Goal: Task Accomplishment & Management: Complete application form

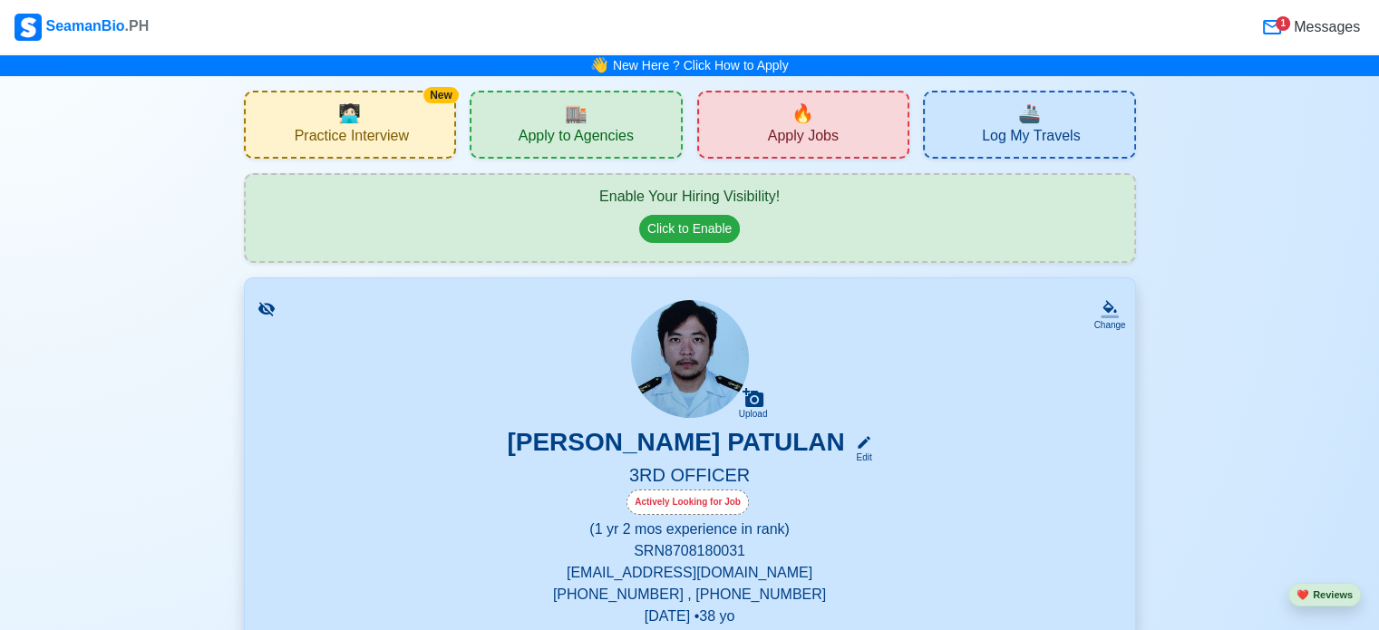
click at [827, 108] on div "🔥 Apply Jobs" at bounding box center [803, 125] width 213 height 68
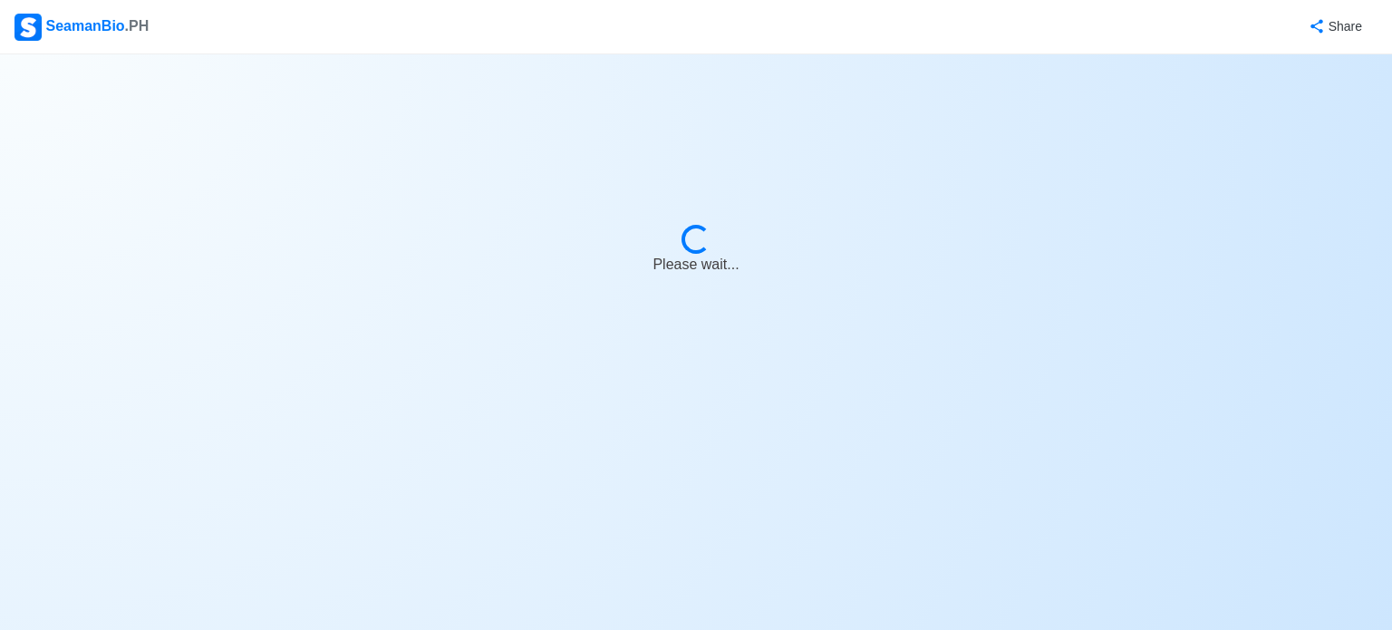
select select "3rd Officer"
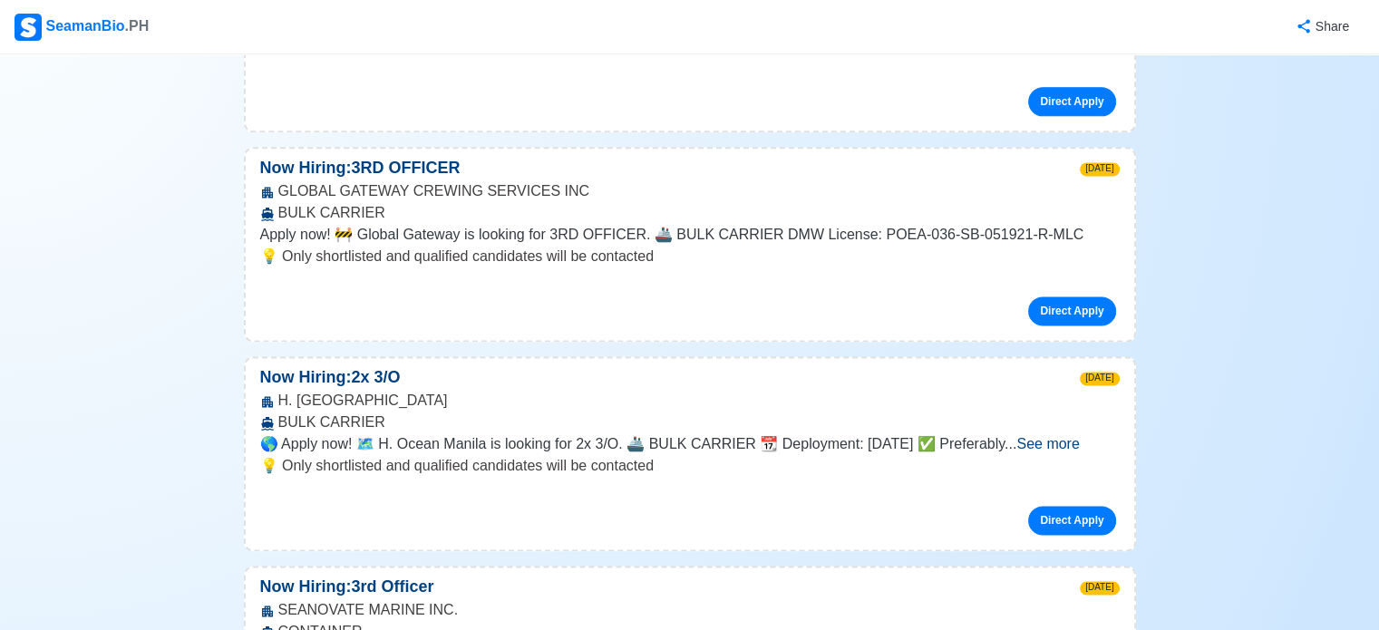
scroll to position [2447, 0]
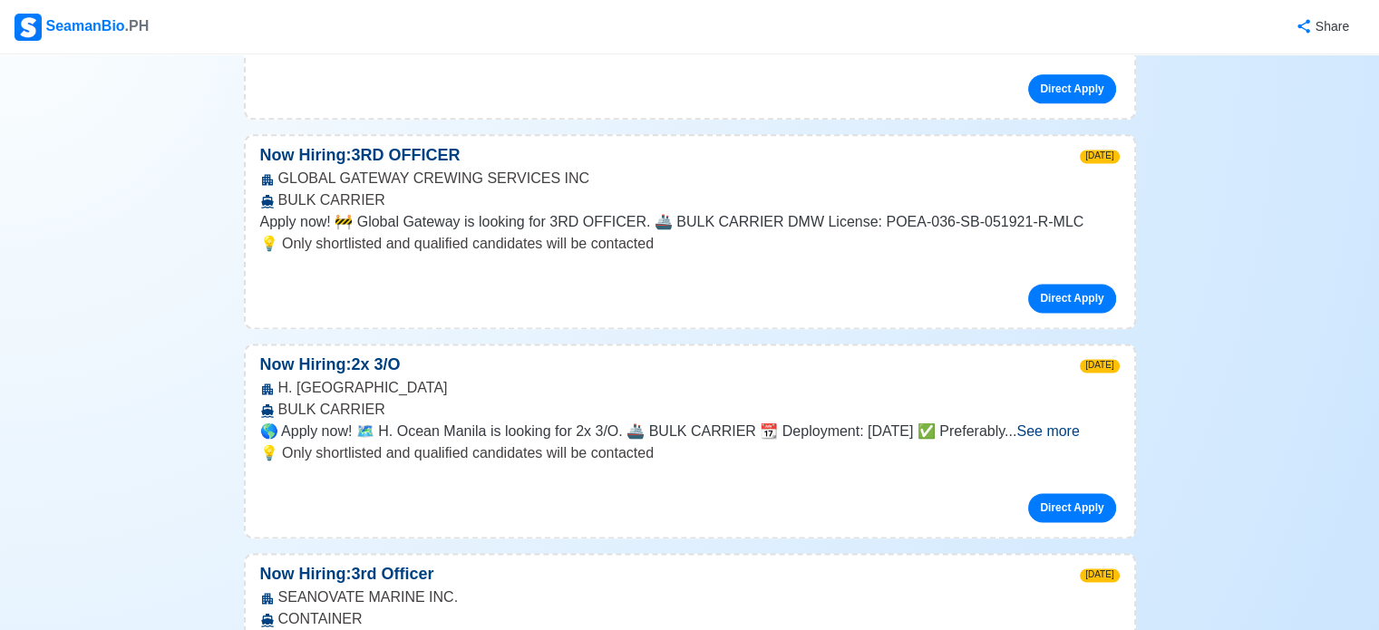
click at [1079, 423] on span "See more" at bounding box center [1047, 430] width 63 height 15
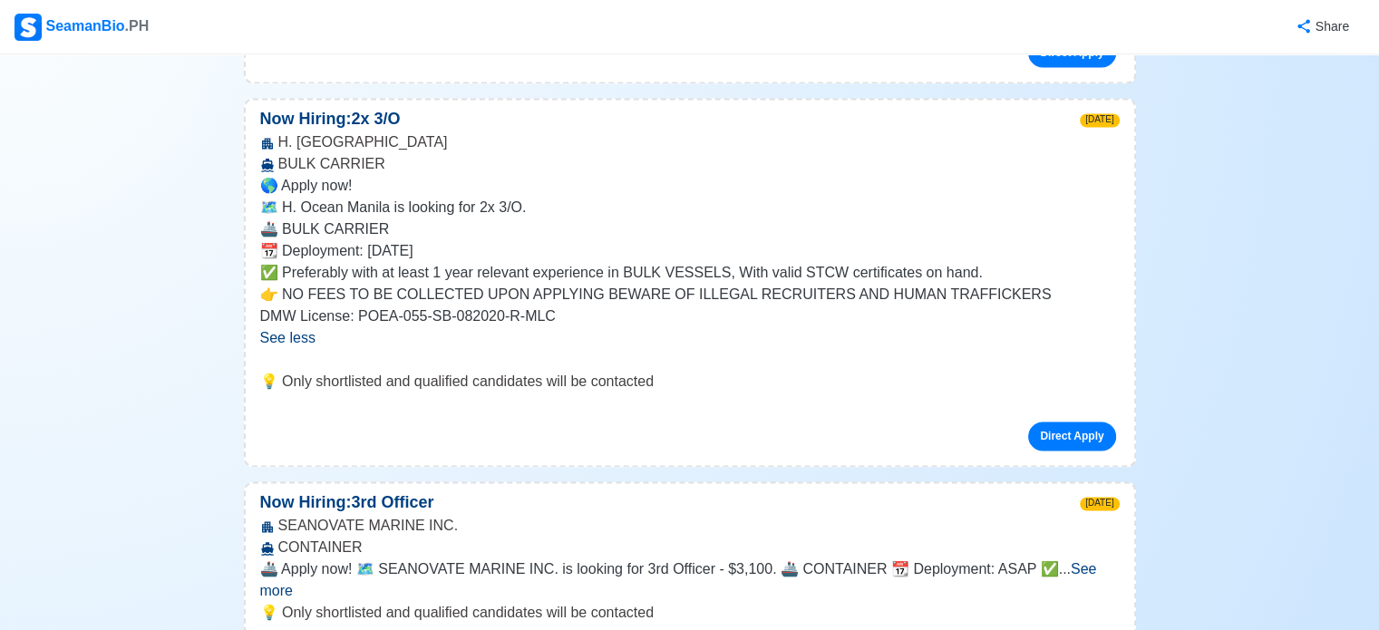
scroll to position [2719, 0]
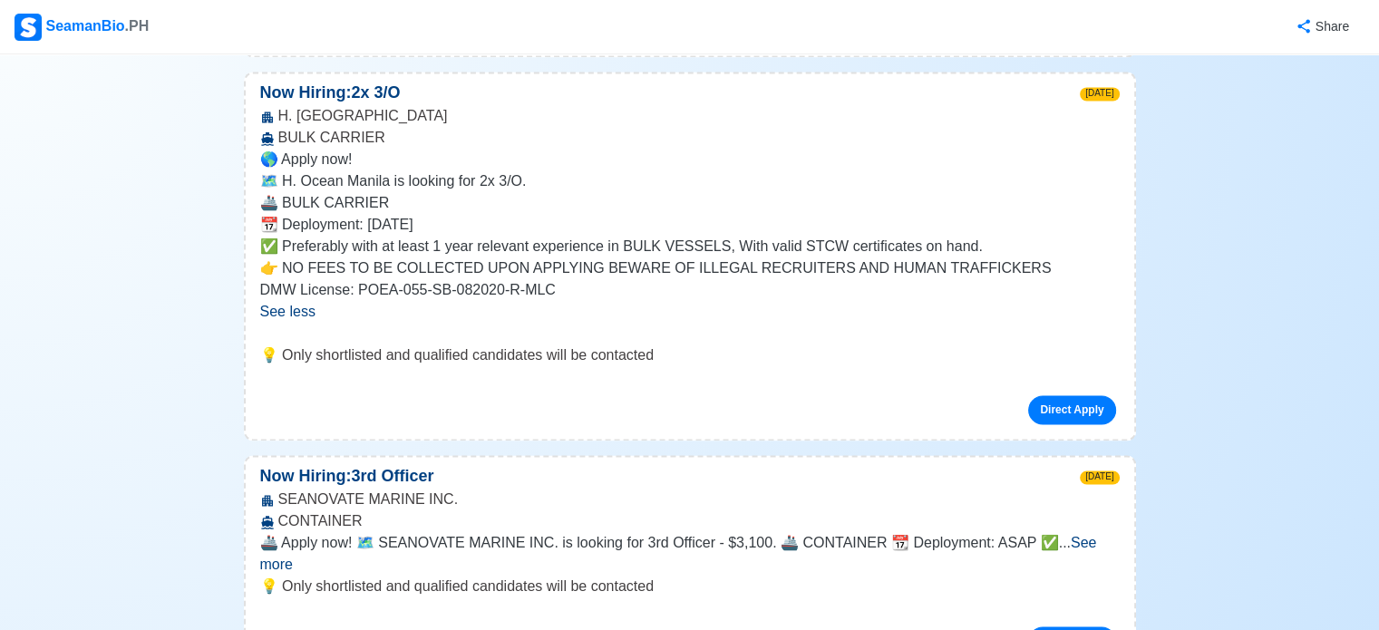
click at [1084, 535] on span "See more" at bounding box center [678, 553] width 837 height 37
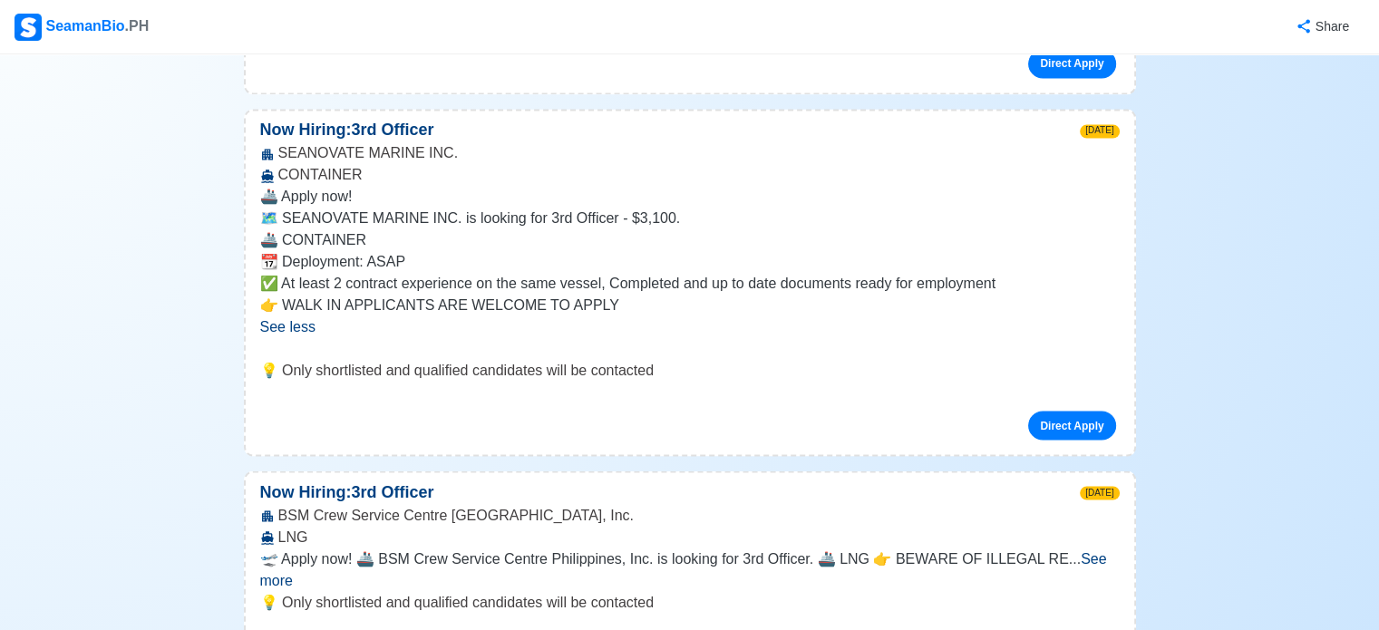
scroll to position [3082, 0]
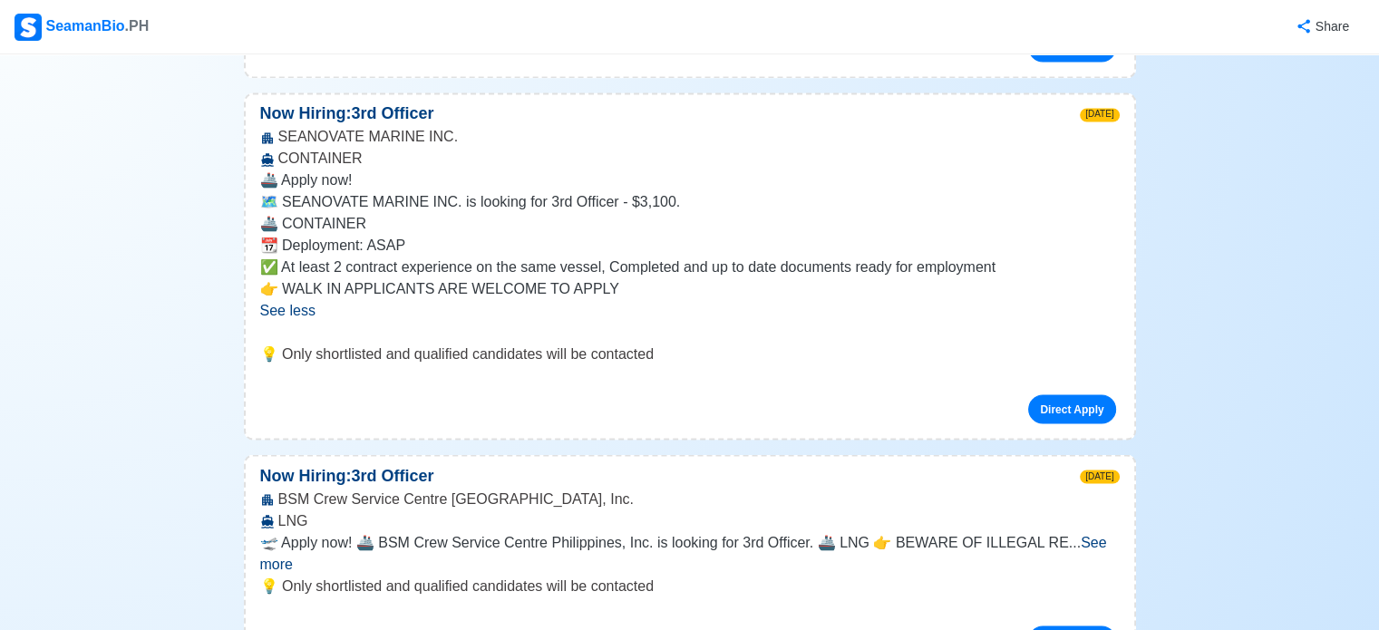
click at [1080, 534] on span "See more" at bounding box center [683, 552] width 847 height 37
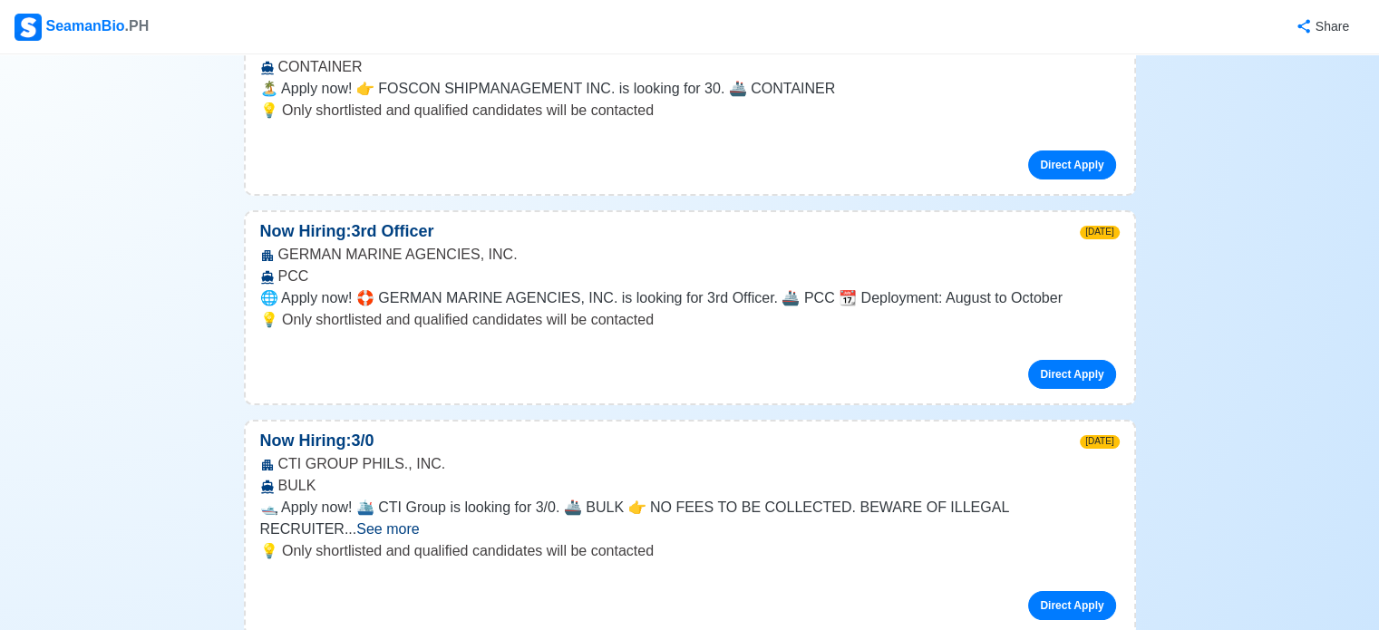
scroll to position [3898, 0]
